Goal: Information Seeking & Learning: Learn about a topic

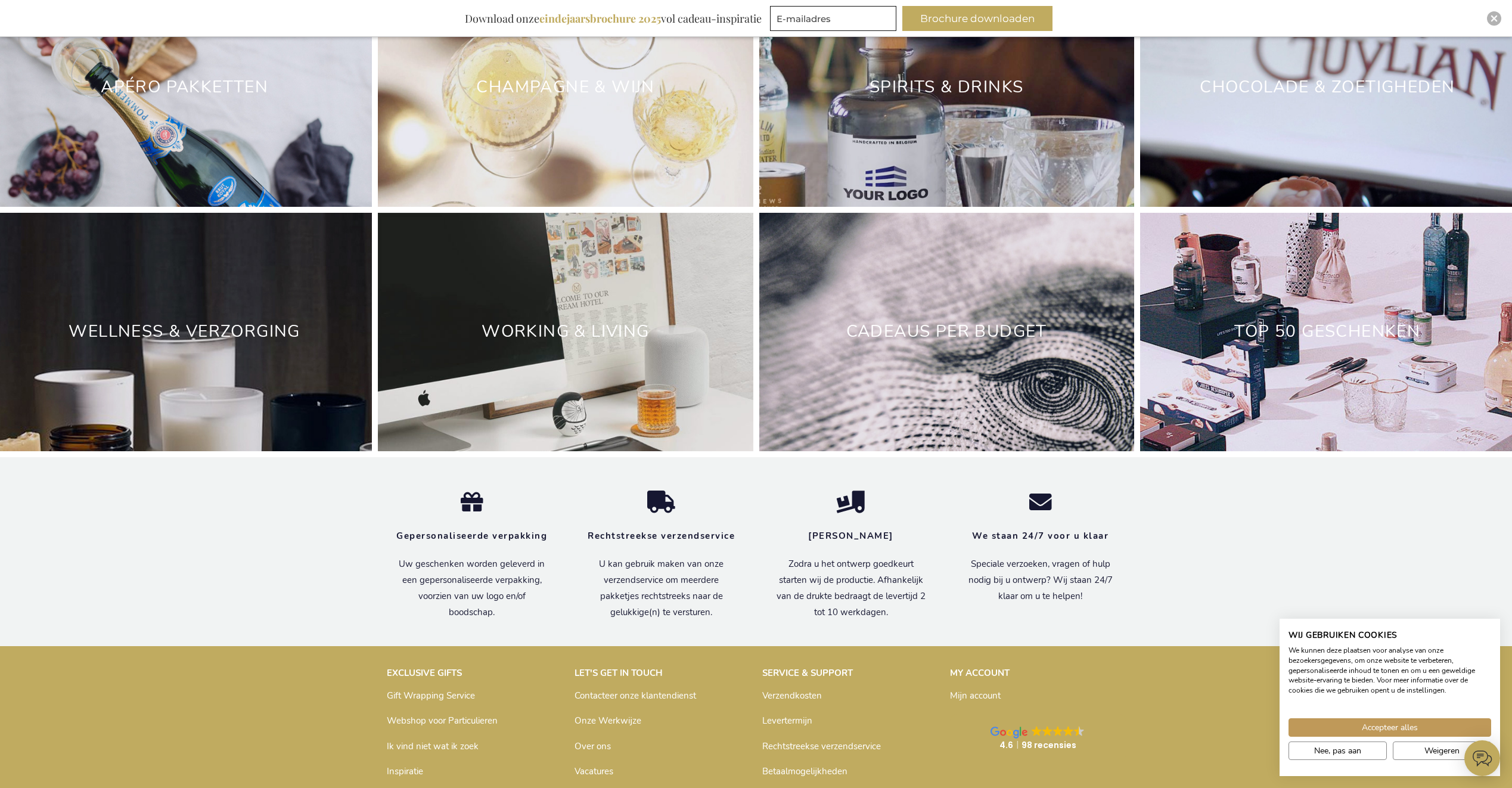
scroll to position [3575, 0]
click at [627, 342] on link "Working & Living" at bounding box center [565, 330] width 167 height 23
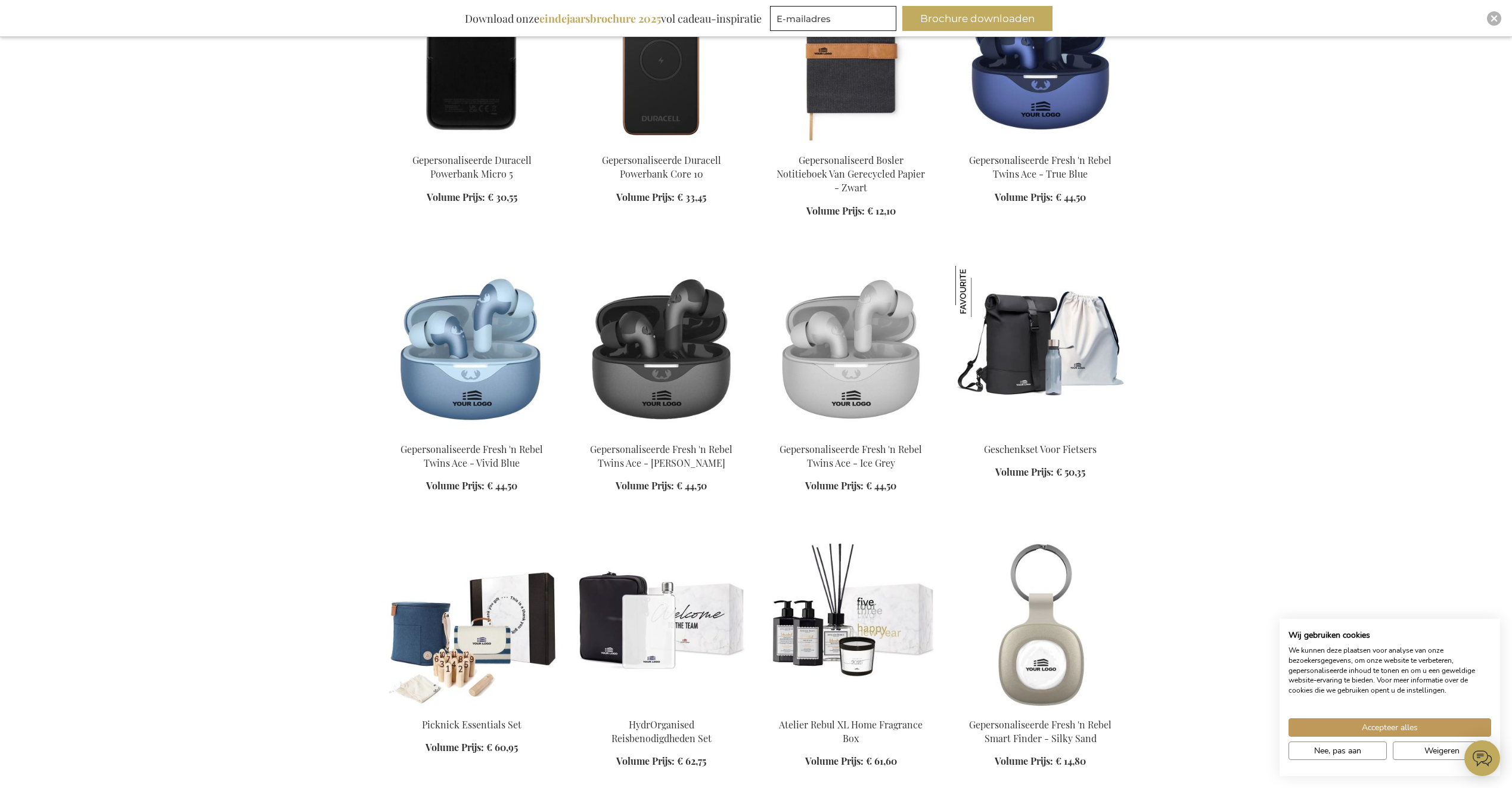
scroll to position [4529, 0]
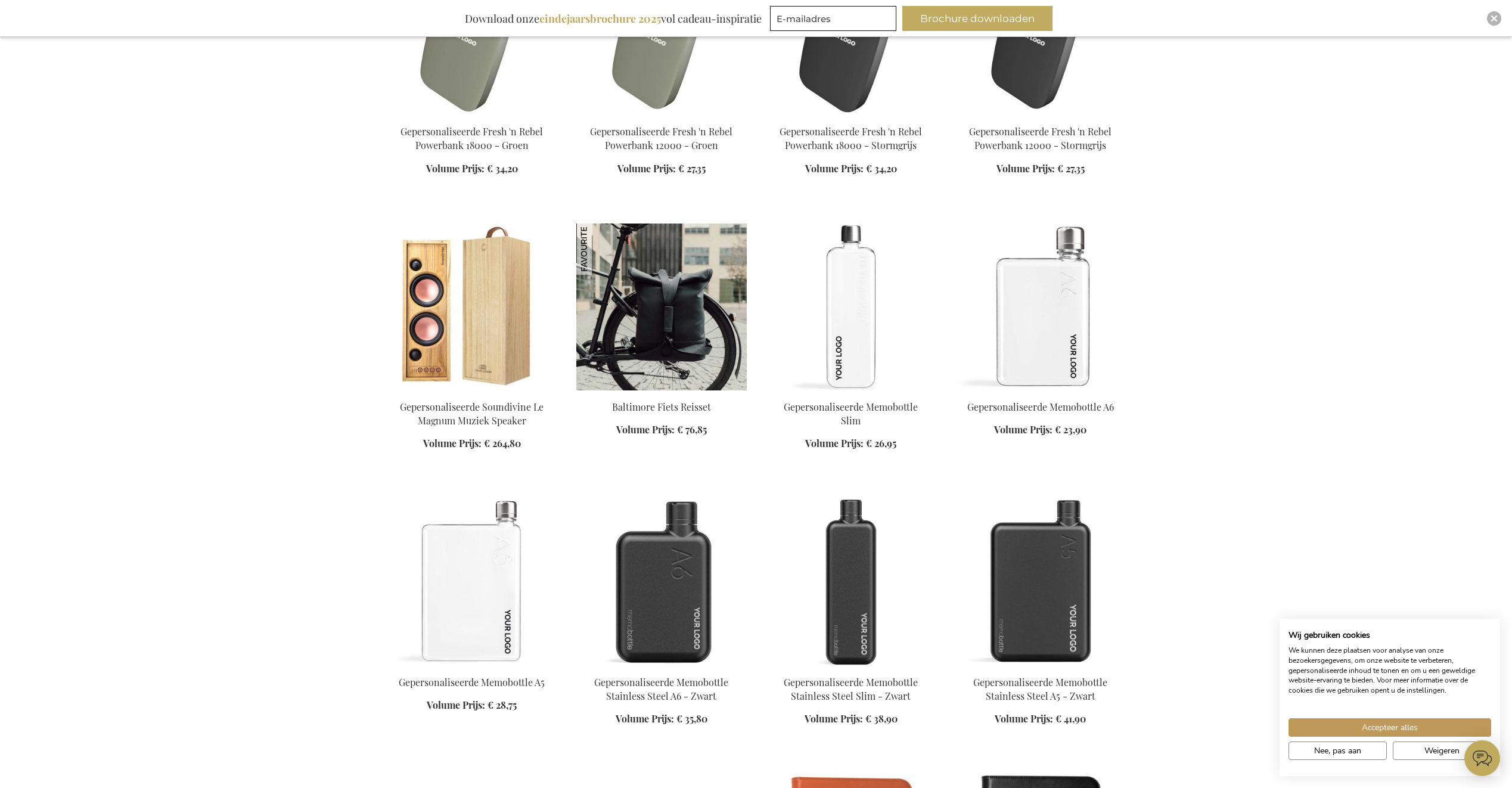
scroll to position [6258, 0]
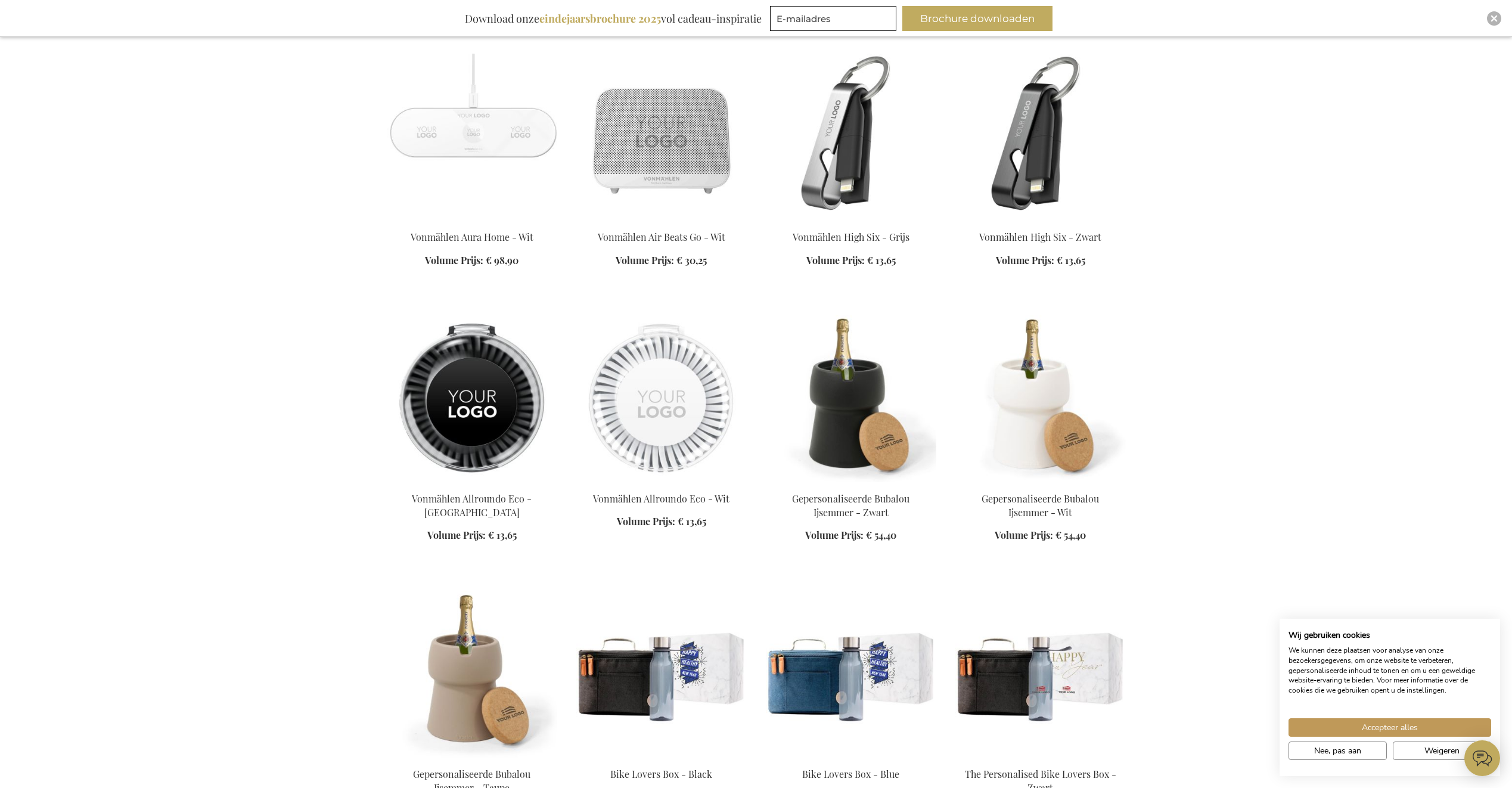
scroll to position [14541, 0]
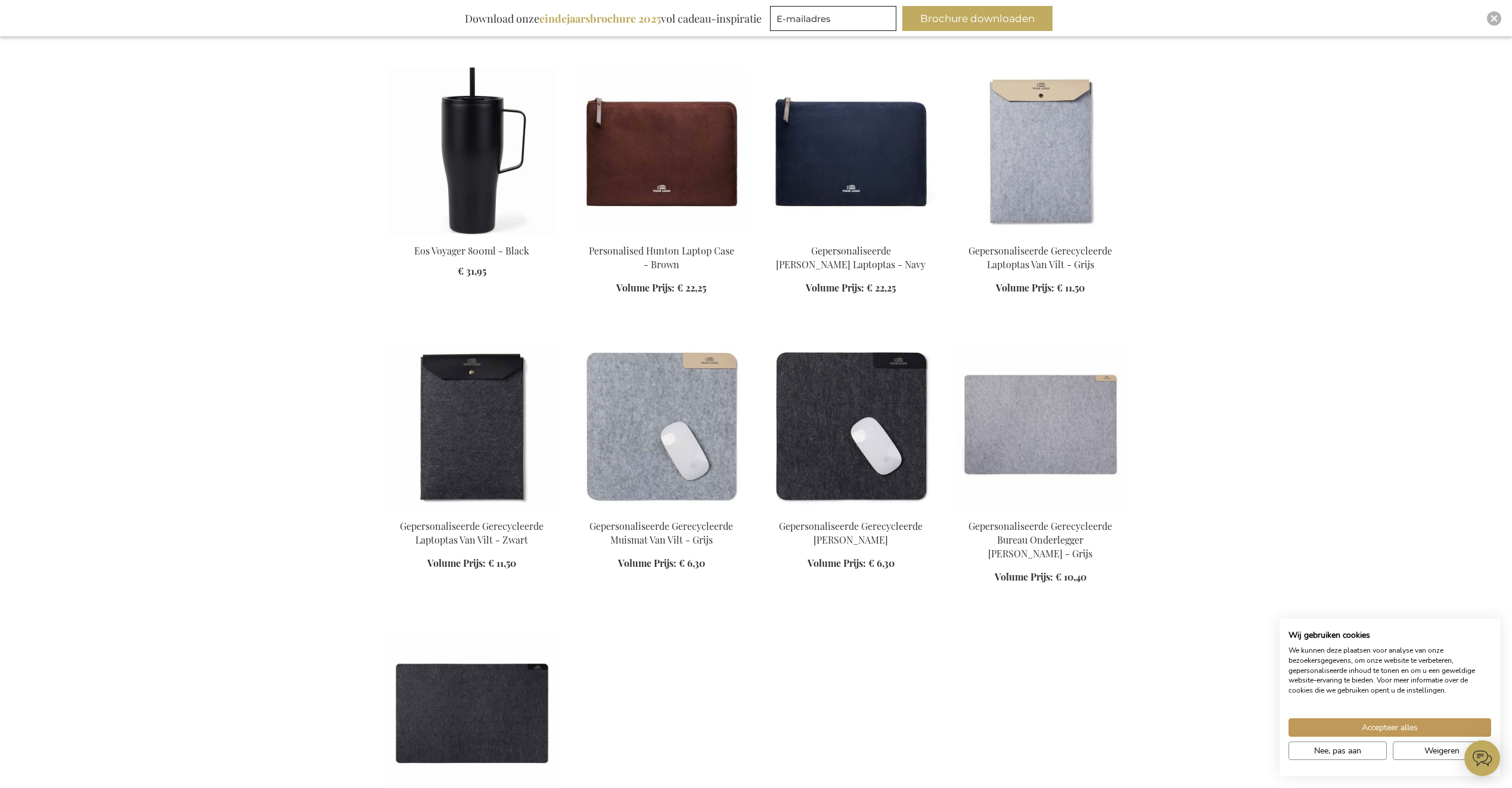
scroll to position [17521, 0]
